Goal: Check status

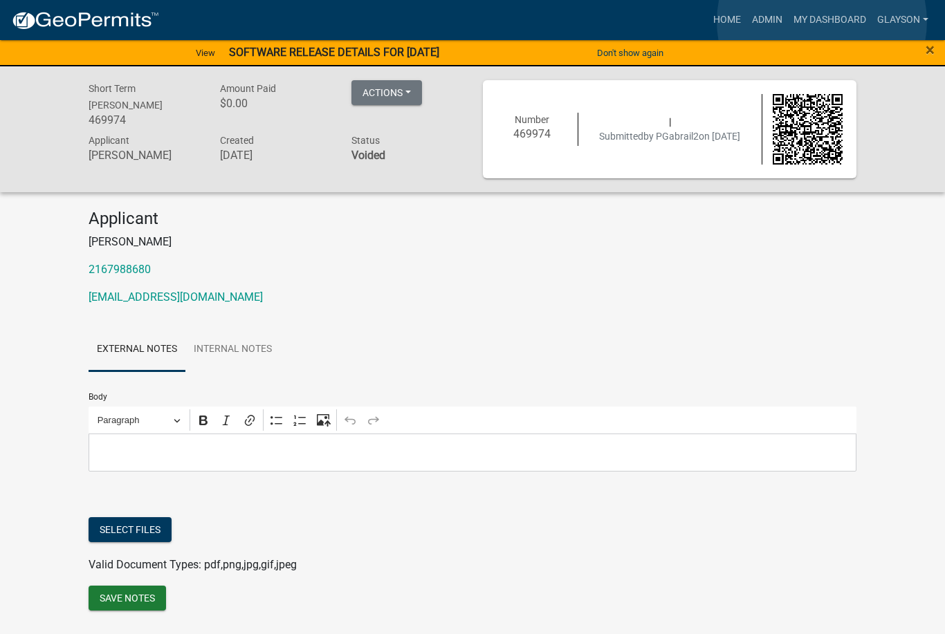
click at [822, 22] on link "My Dashboard" at bounding box center [830, 20] width 84 height 26
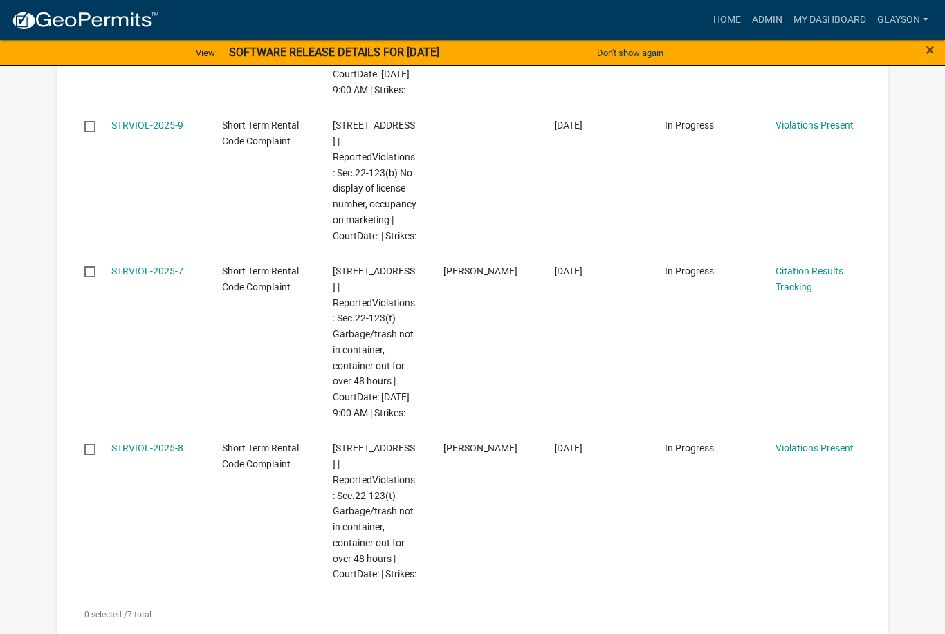
scroll to position [1298, 0]
click at [146, 450] on link "STRVIOL-2025-8" at bounding box center [147, 448] width 72 height 11
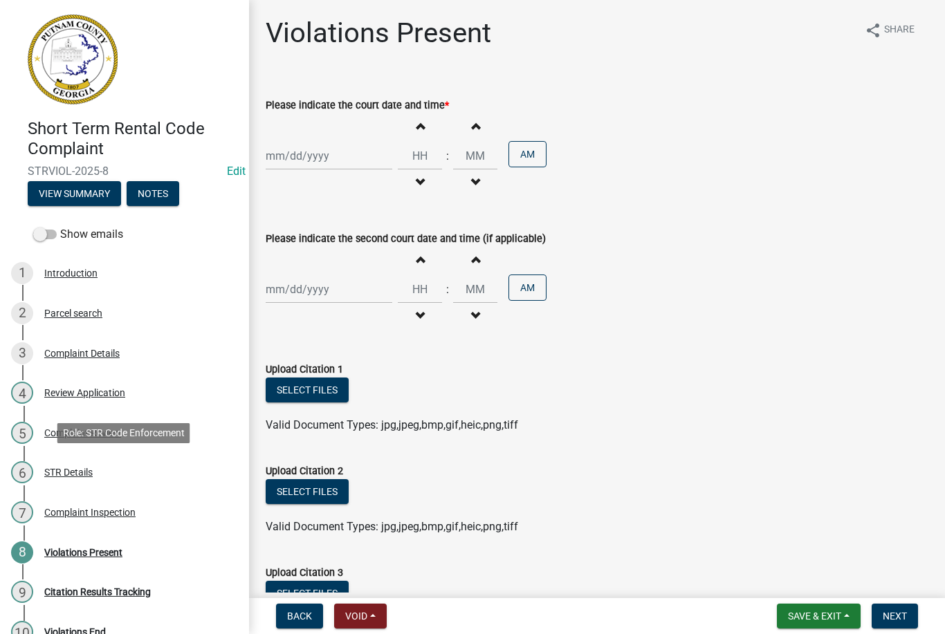
click at [77, 468] on div "STR Details" at bounding box center [68, 473] width 48 height 10
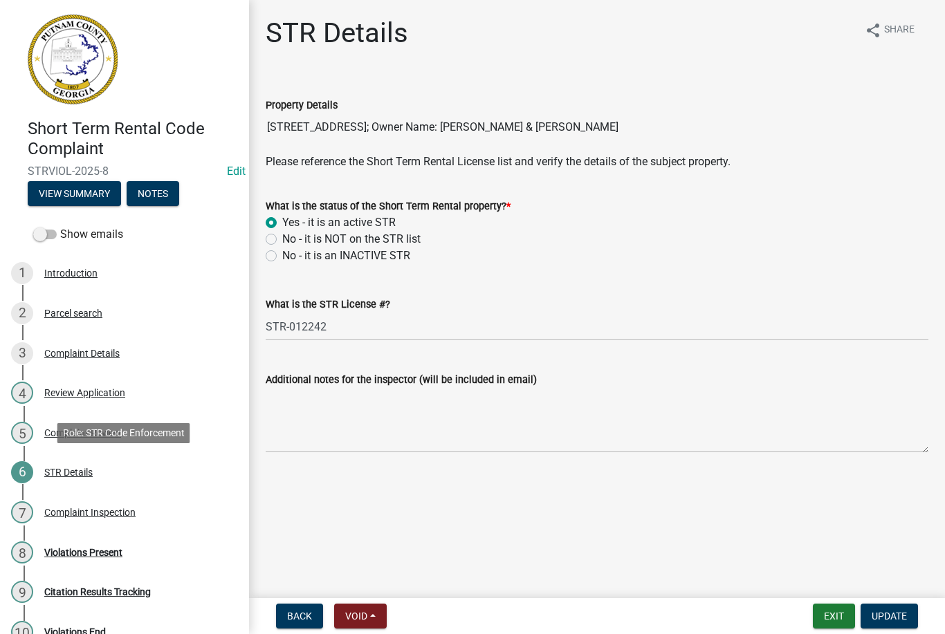
click at [63, 463] on div "6 STR Details" at bounding box center [119, 472] width 216 height 22
click at [71, 468] on div "STR Details" at bounding box center [68, 473] width 48 height 10
click at [79, 185] on button "View Summary" at bounding box center [74, 193] width 93 height 25
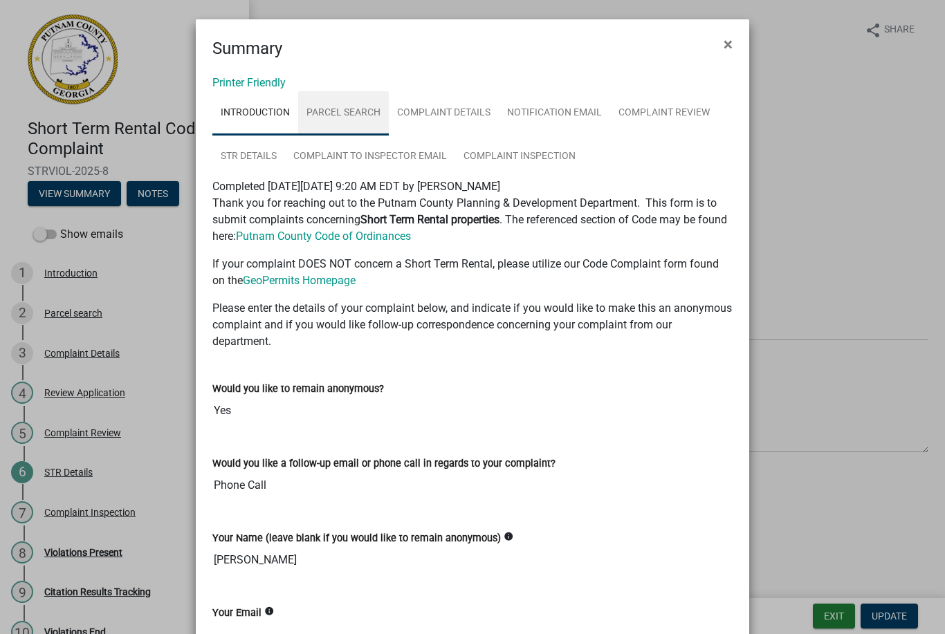
click at [338, 91] on link "Parcel search" at bounding box center [343, 113] width 91 height 44
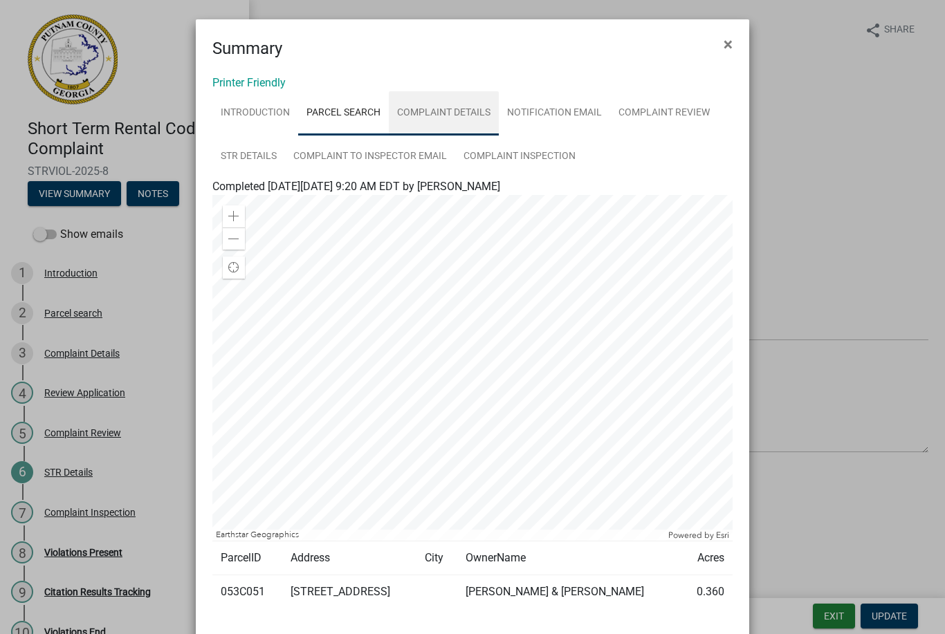
click at [451, 111] on link "Complaint Details" at bounding box center [444, 113] width 110 height 44
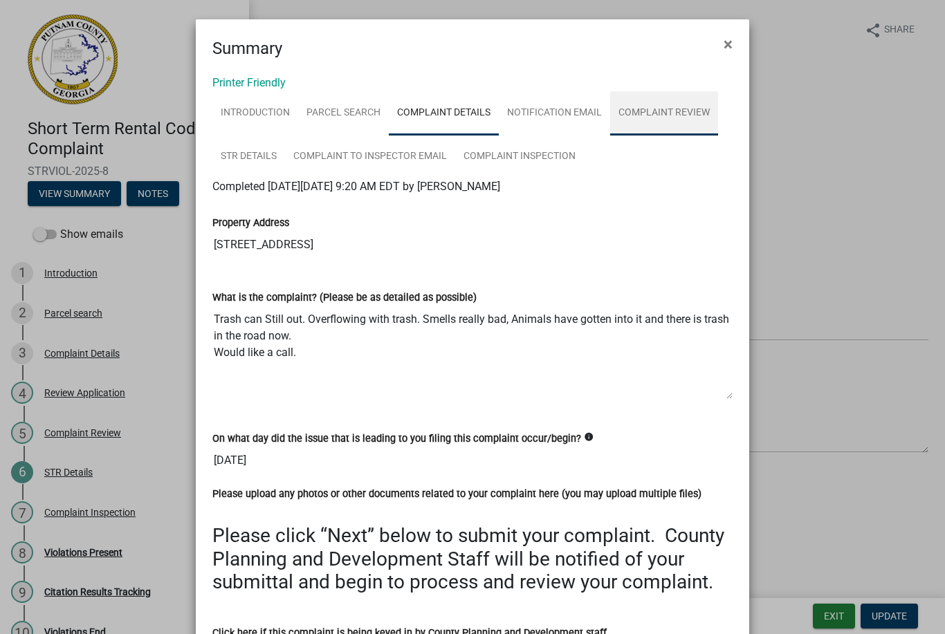
click at [676, 109] on link "Complaint Review" at bounding box center [664, 113] width 108 height 44
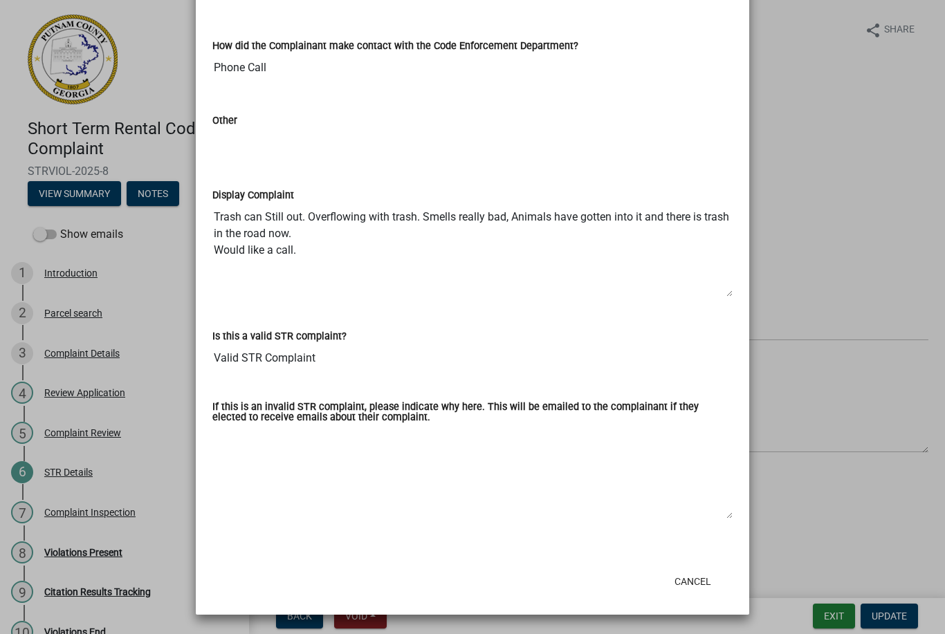
scroll to position [364, 0]
click at [703, 577] on button "Cancel" at bounding box center [692, 581] width 59 height 25
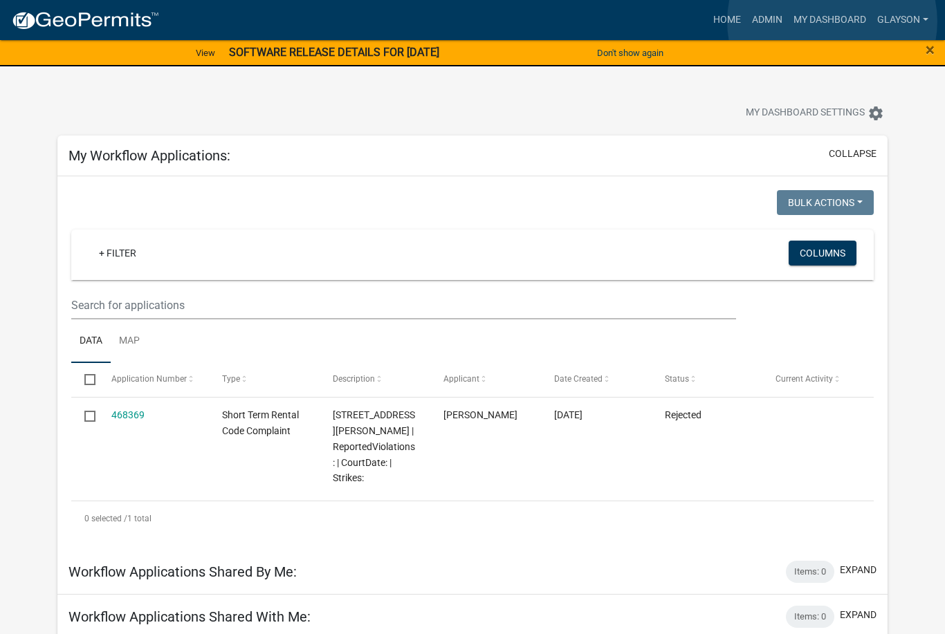
click at [833, 21] on link "My Dashboard" at bounding box center [830, 20] width 84 height 26
click at [827, 15] on link "My Dashboard" at bounding box center [830, 20] width 84 height 26
click at [730, 18] on link "Home" at bounding box center [727, 20] width 39 height 26
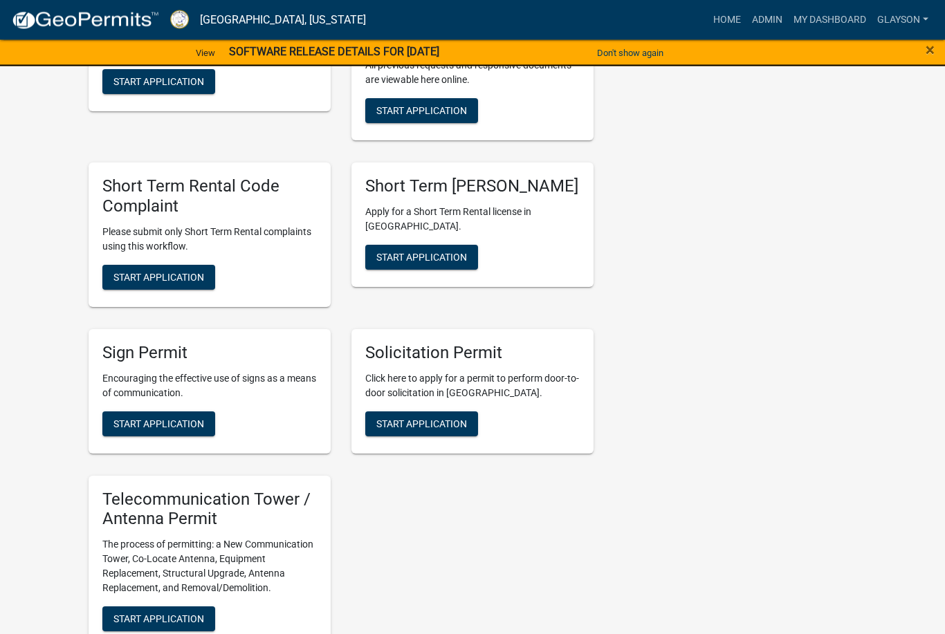
scroll to position [1368, 0]
click at [928, 53] on span "×" at bounding box center [929, 49] width 9 height 19
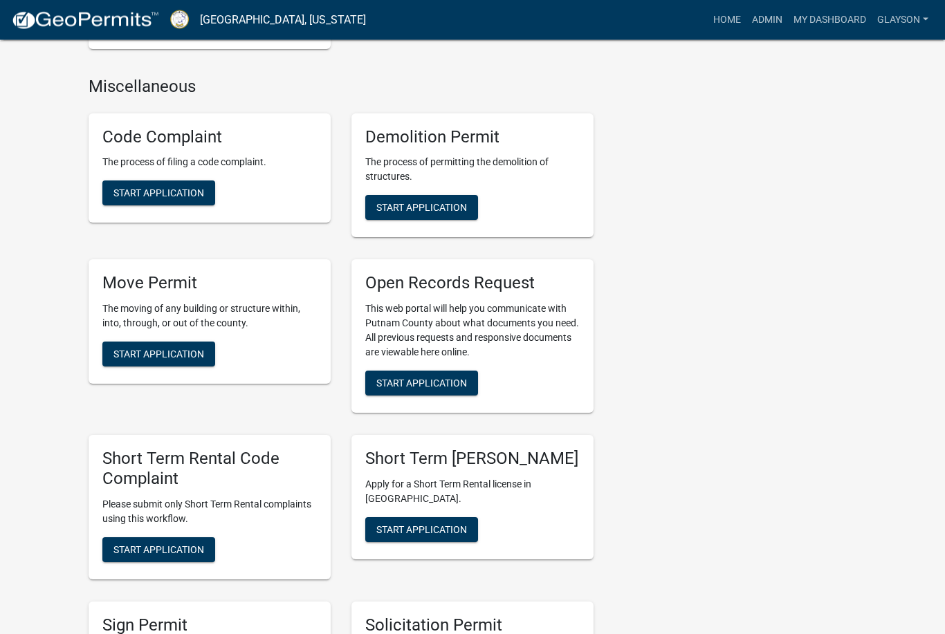
scroll to position [1075, 0]
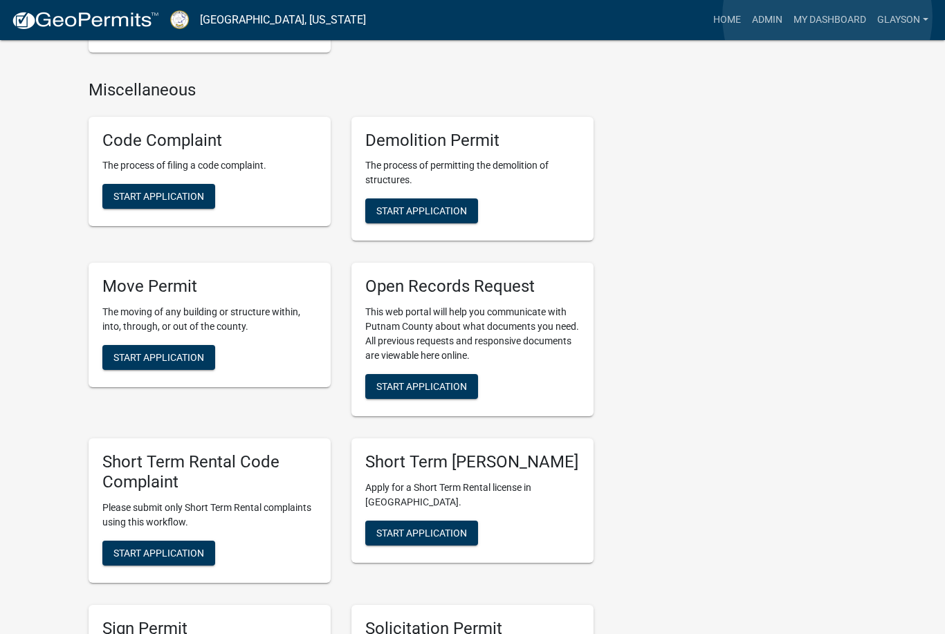
click at [828, 17] on link "My Dashboard" at bounding box center [830, 20] width 84 height 26
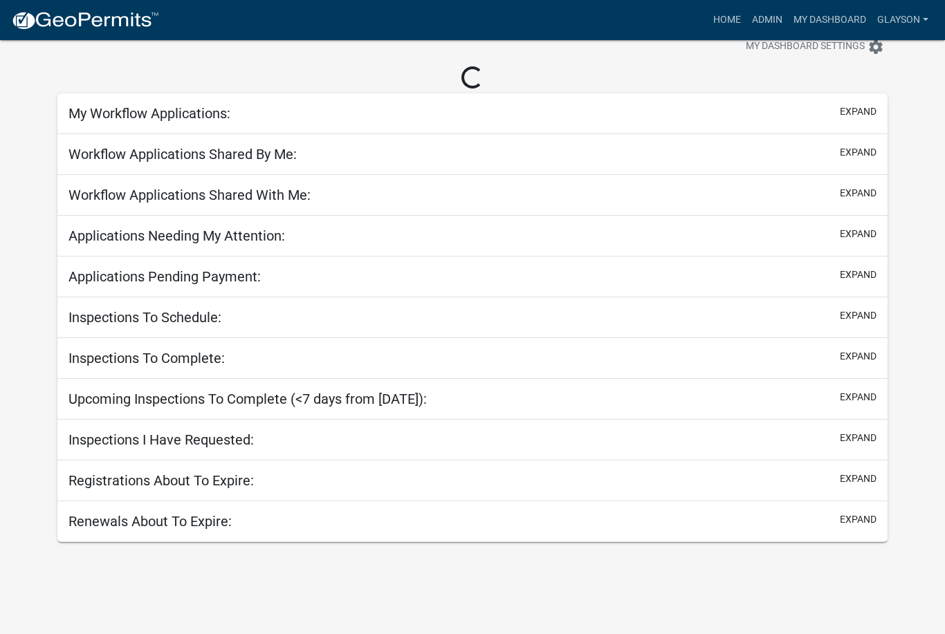
scroll to position [40, 0]
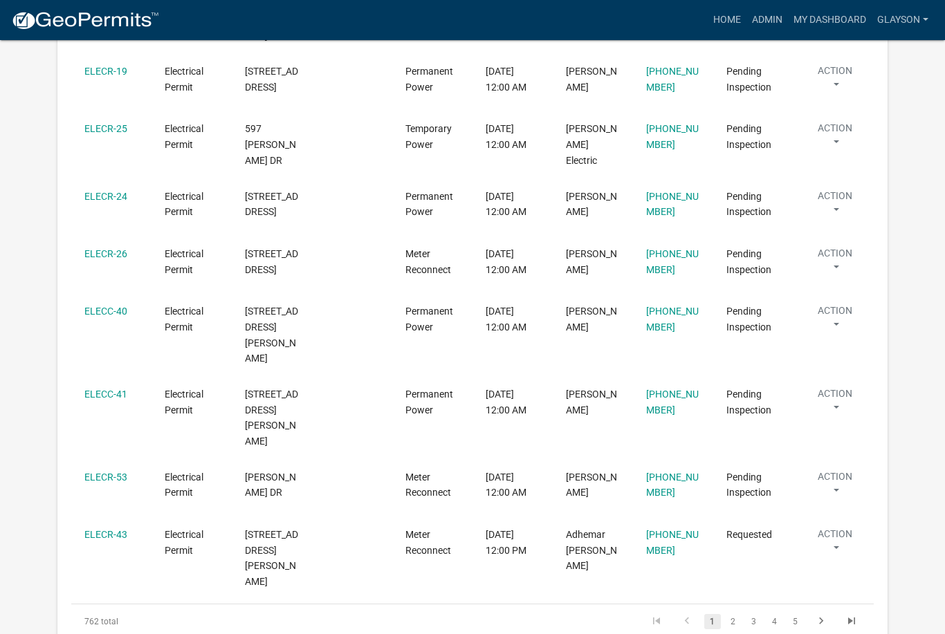
scroll to position [4795, 0]
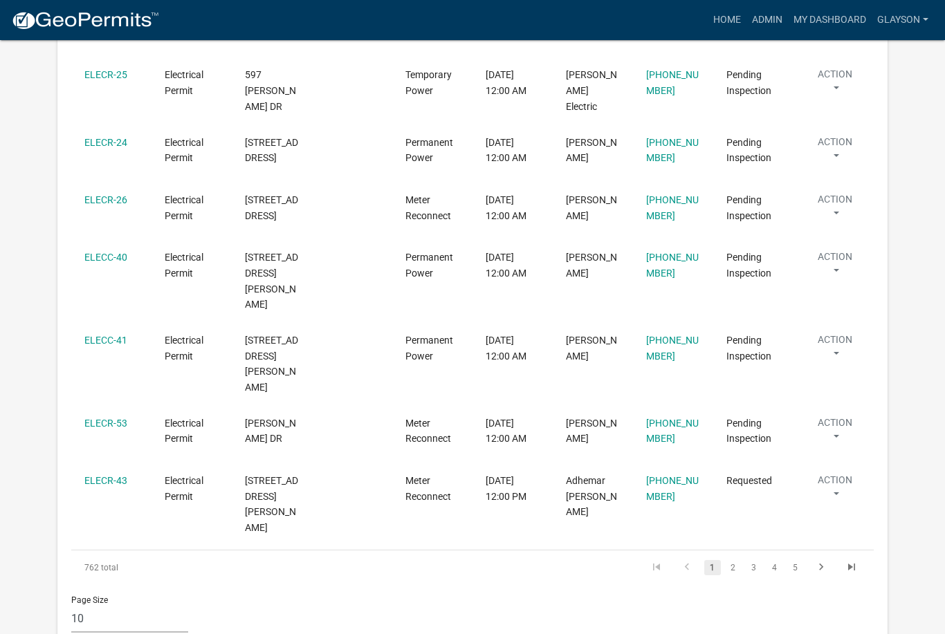
click at [918, 24] on link "glayson" at bounding box center [903, 20] width 62 height 26
click at [913, 24] on link "glayson" at bounding box center [903, 20] width 62 height 26
click at [873, 87] on link "Account" at bounding box center [878, 89] width 111 height 33
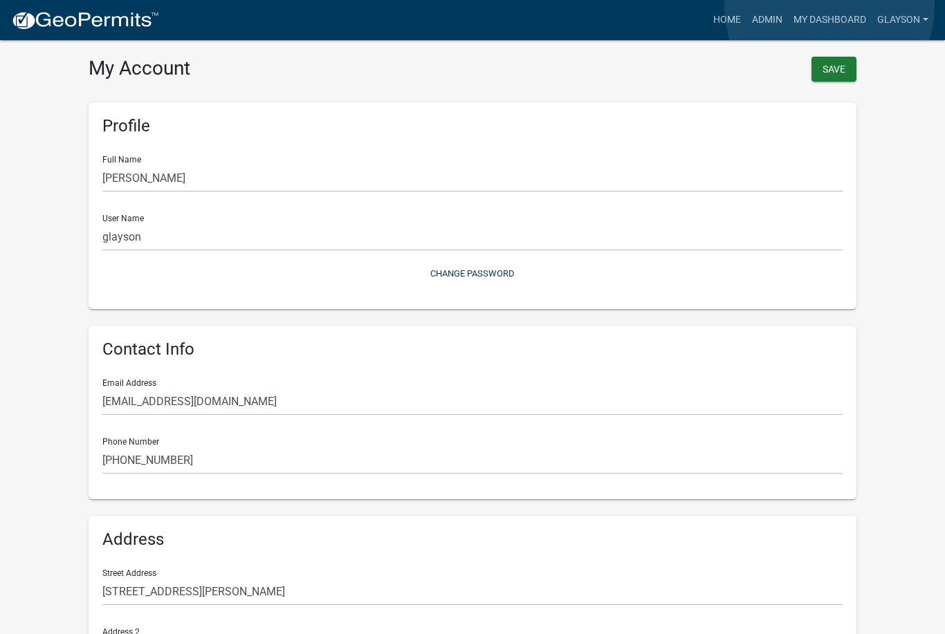
click at [830, 7] on link "My Dashboard" at bounding box center [830, 20] width 84 height 26
